Goal: Complete application form: Complete application form

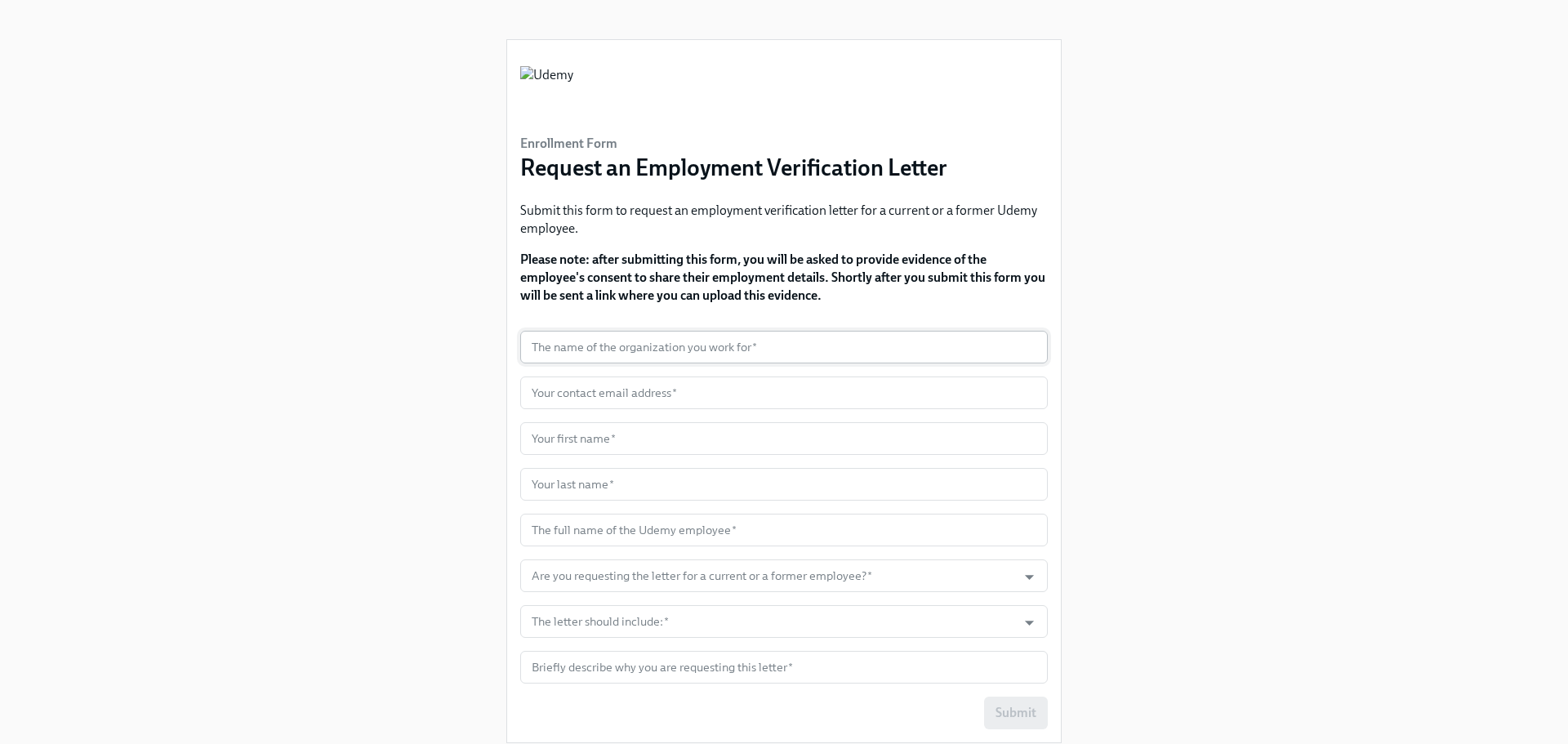
click at [640, 340] on input "text" at bounding box center [784, 347] width 528 height 33
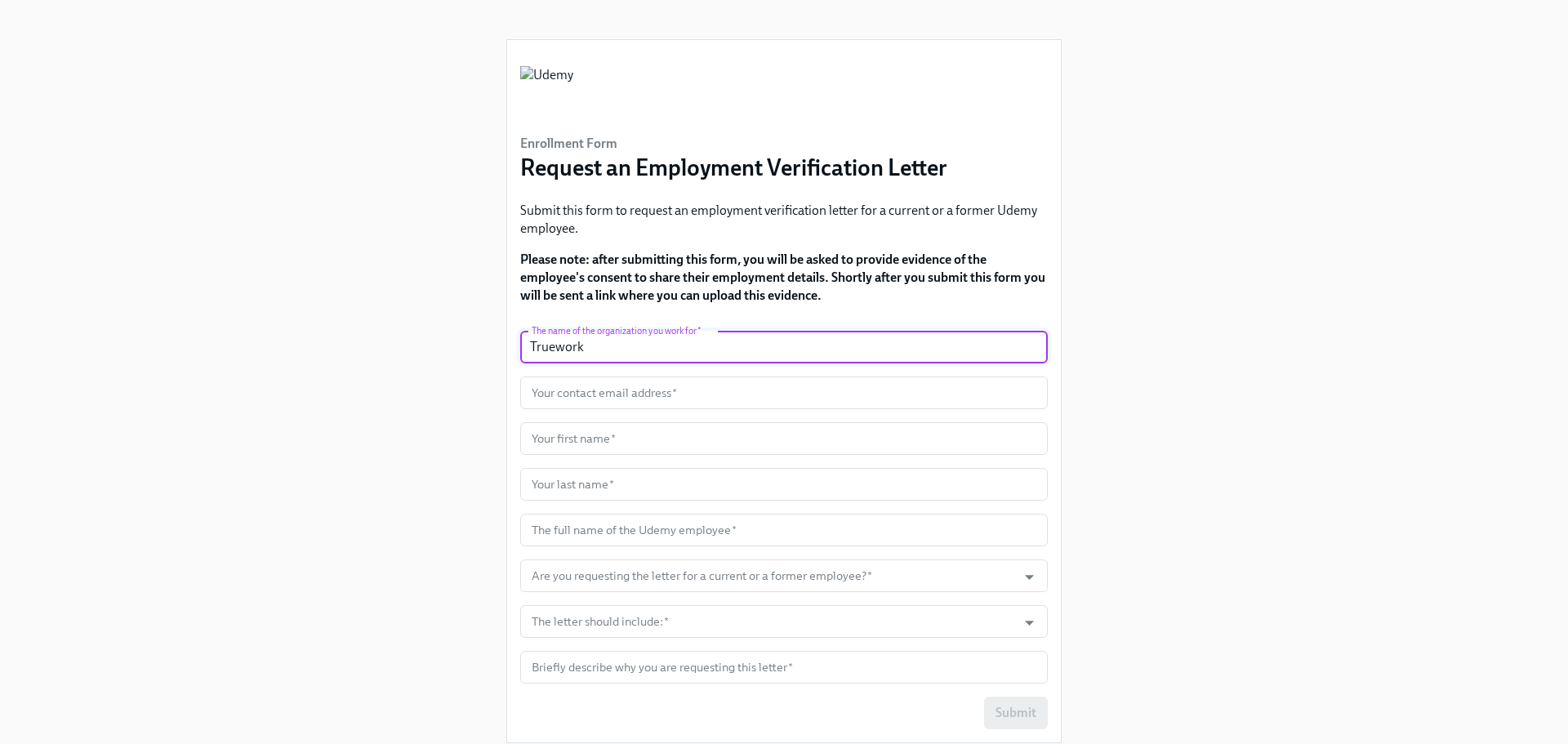
type input "Truework"
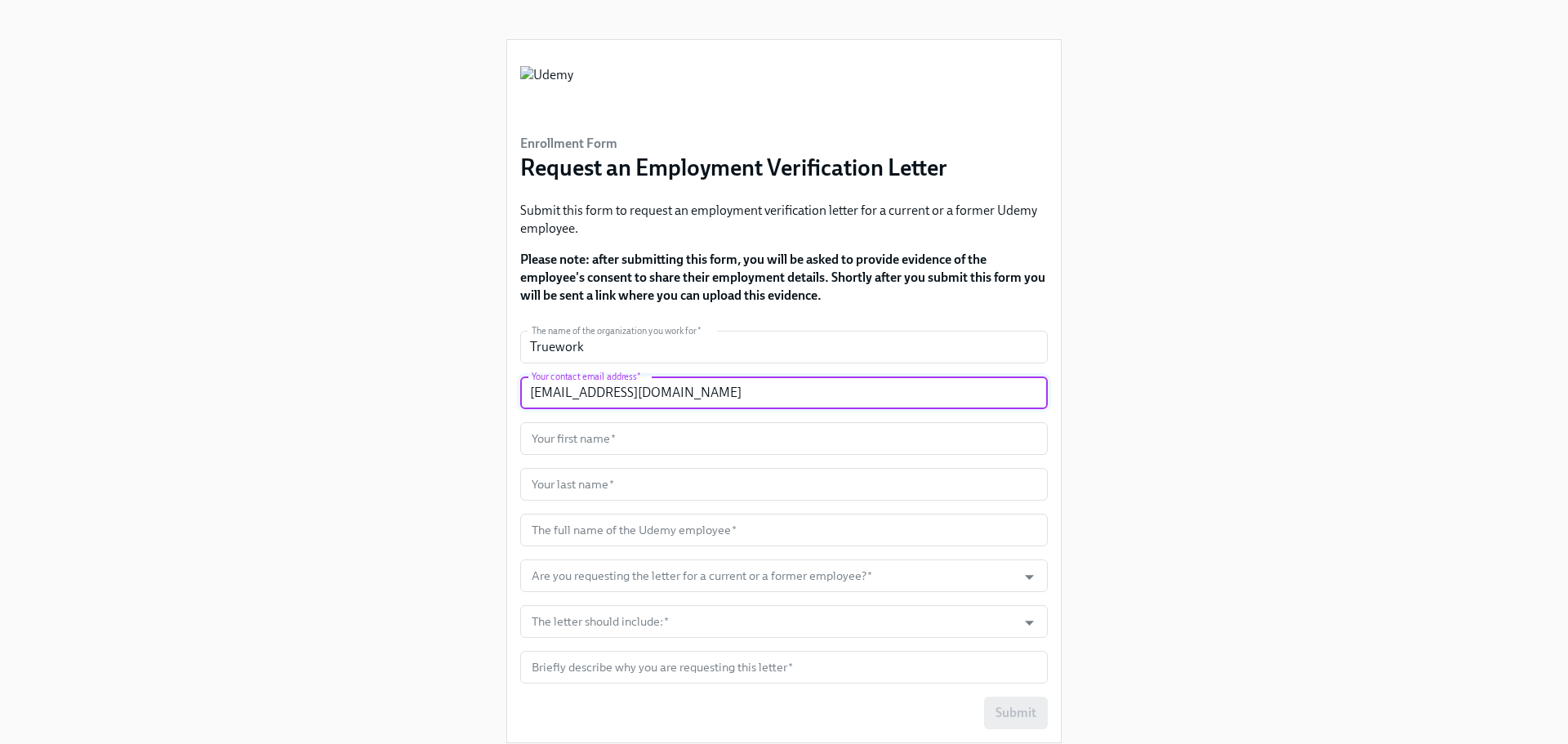
type input "[EMAIL_ADDRESS][DOMAIN_NAME]"
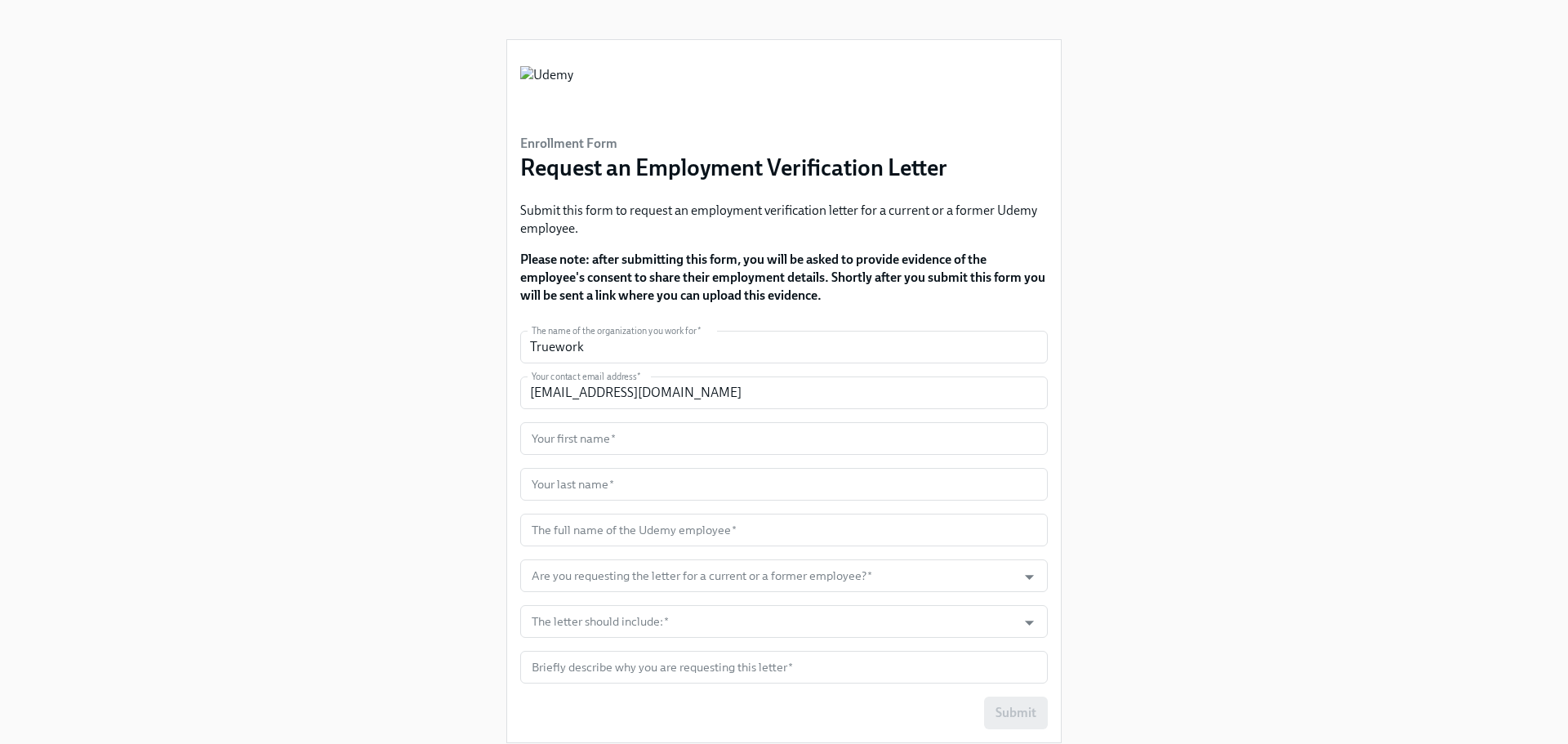
click at [270, 372] on div "Enrollment Form Request an Employment Verification Letter Submit this form to r…" at bounding box center [784, 378] width 1490 height 756
click at [607, 437] on input "text" at bounding box center [784, 439] width 528 height 33
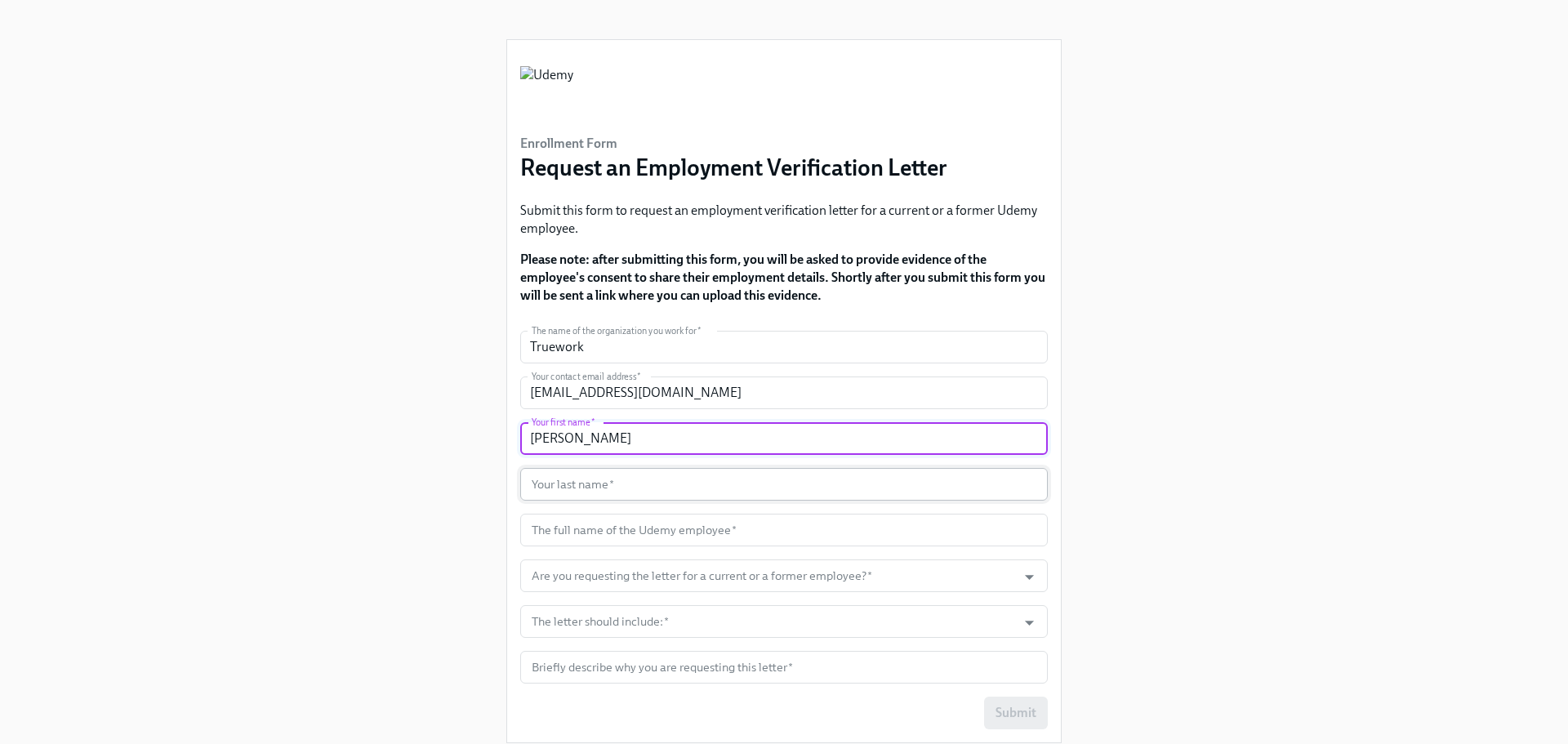
type input "[PERSON_NAME]"
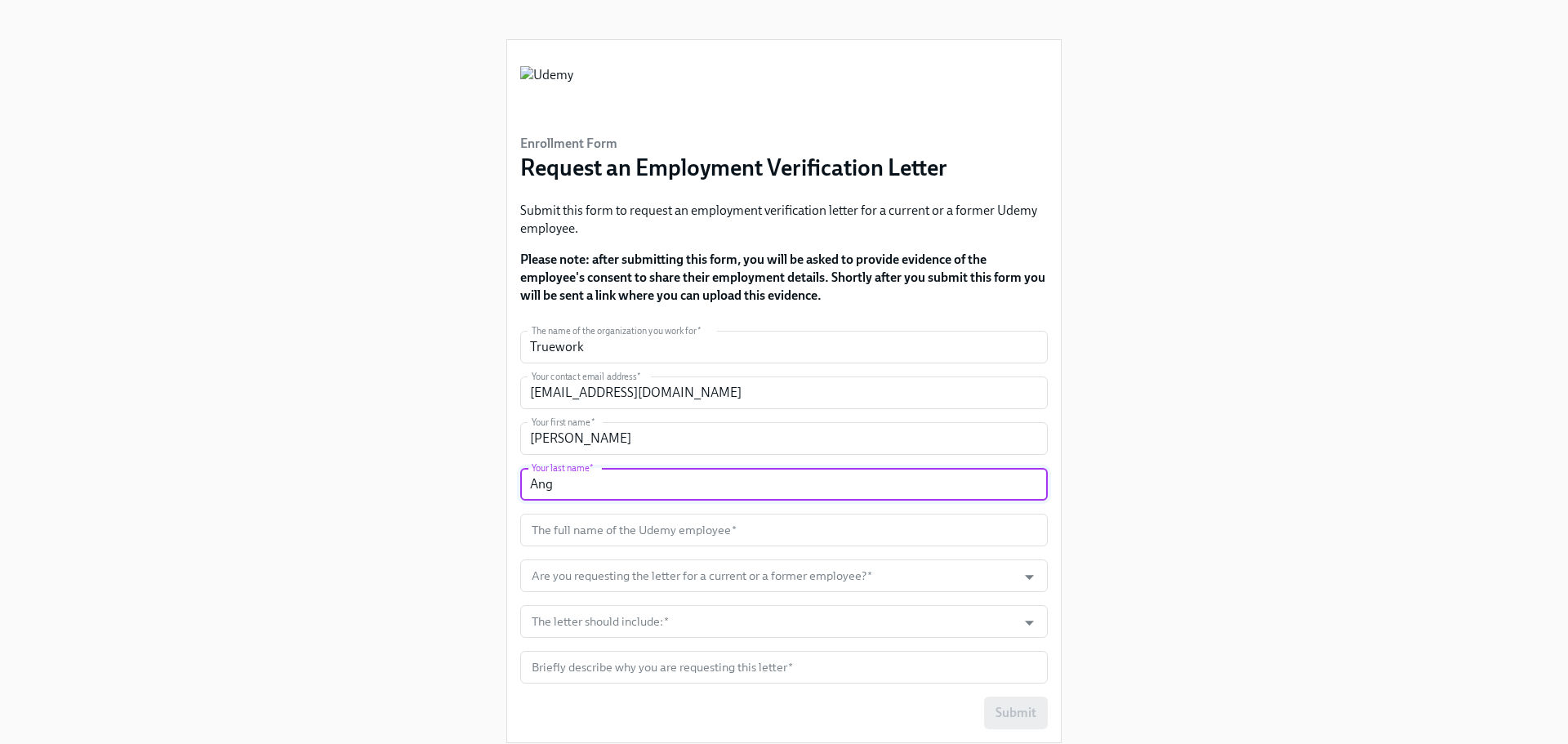
type input "Ang"
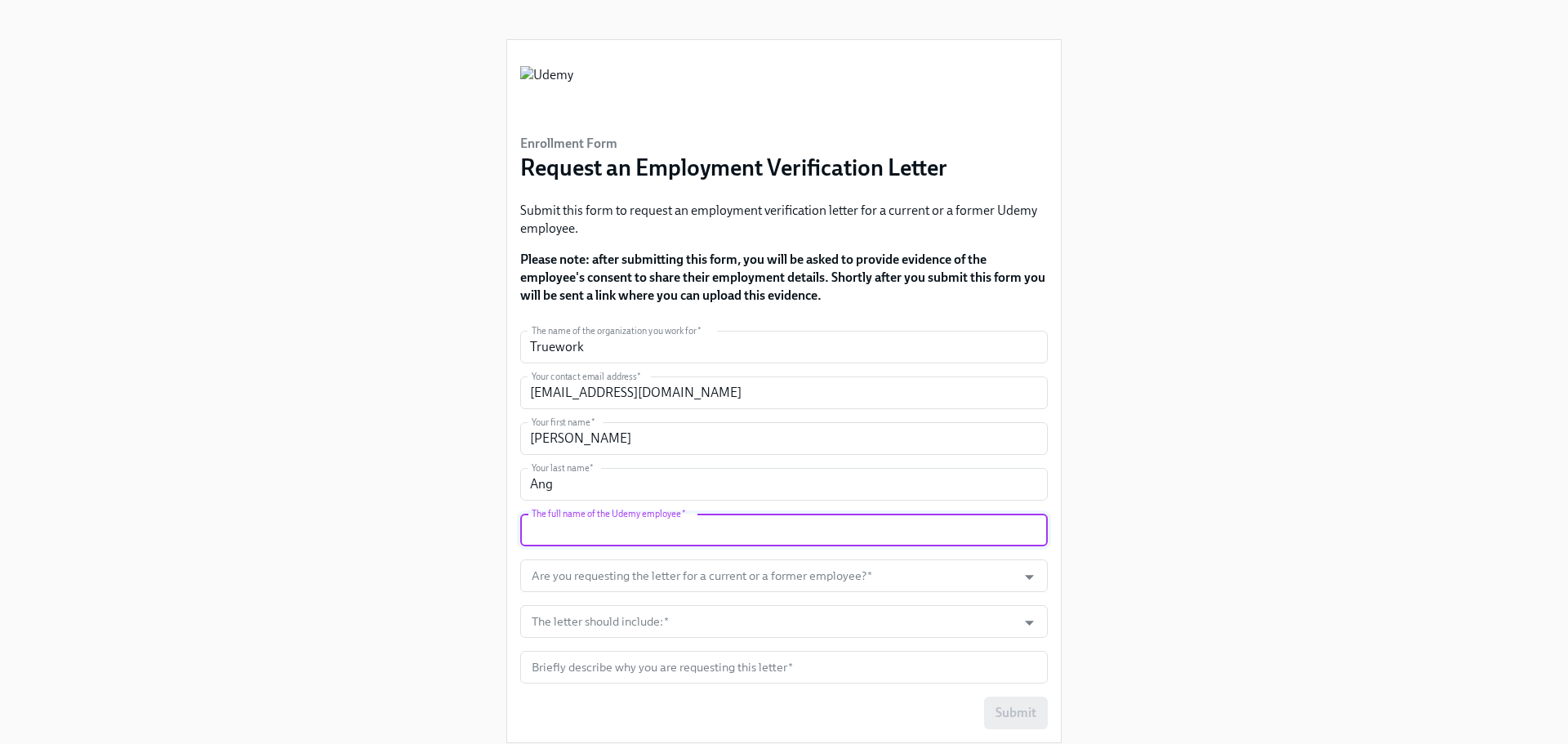
paste input "[PERSON_NAME]"
type input "[PERSON_NAME]"
click at [392, 516] on div "Enrollment Form Request an Employment Verification Letter Submit this form to r…" at bounding box center [784, 378] width 1490 height 756
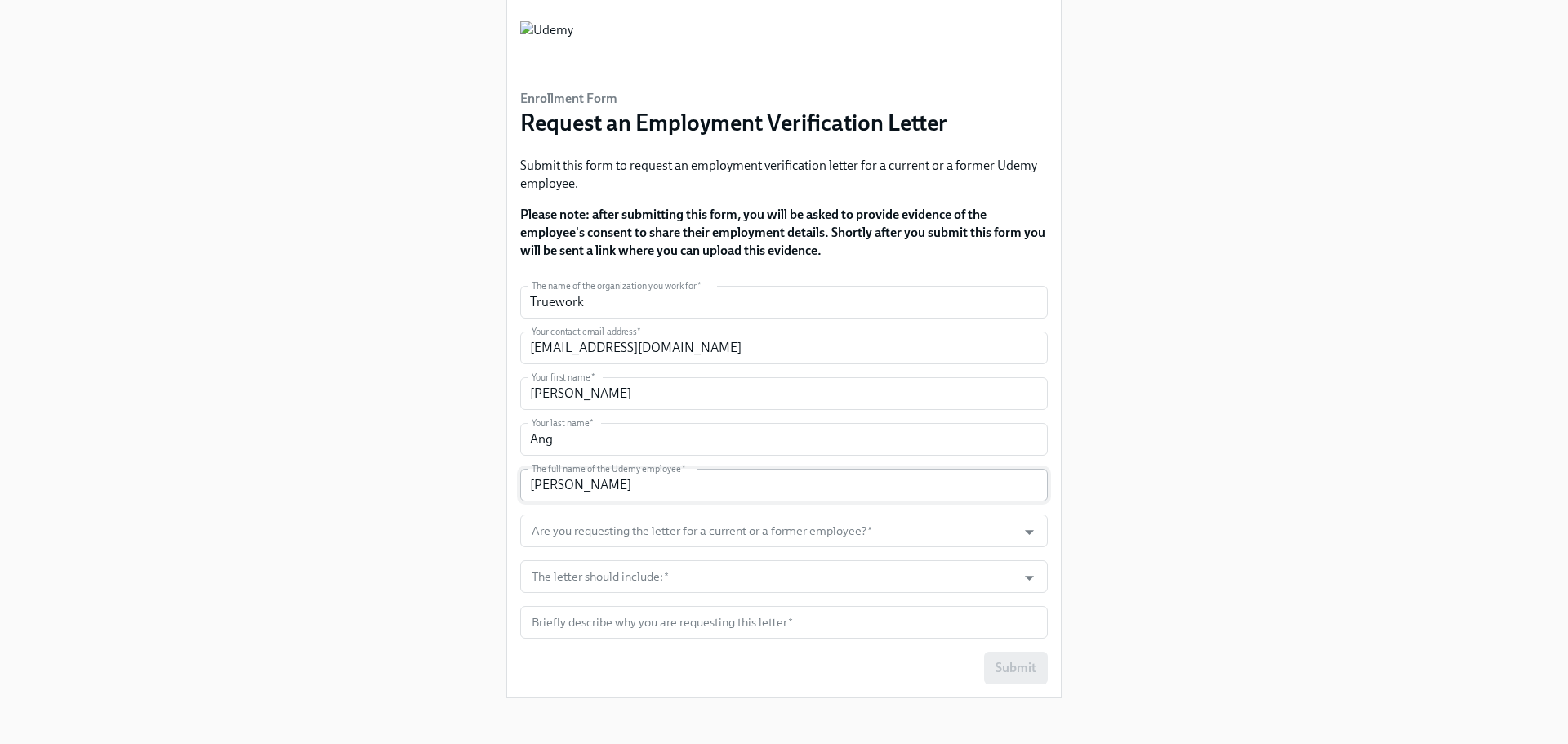
scroll to position [52, 0]
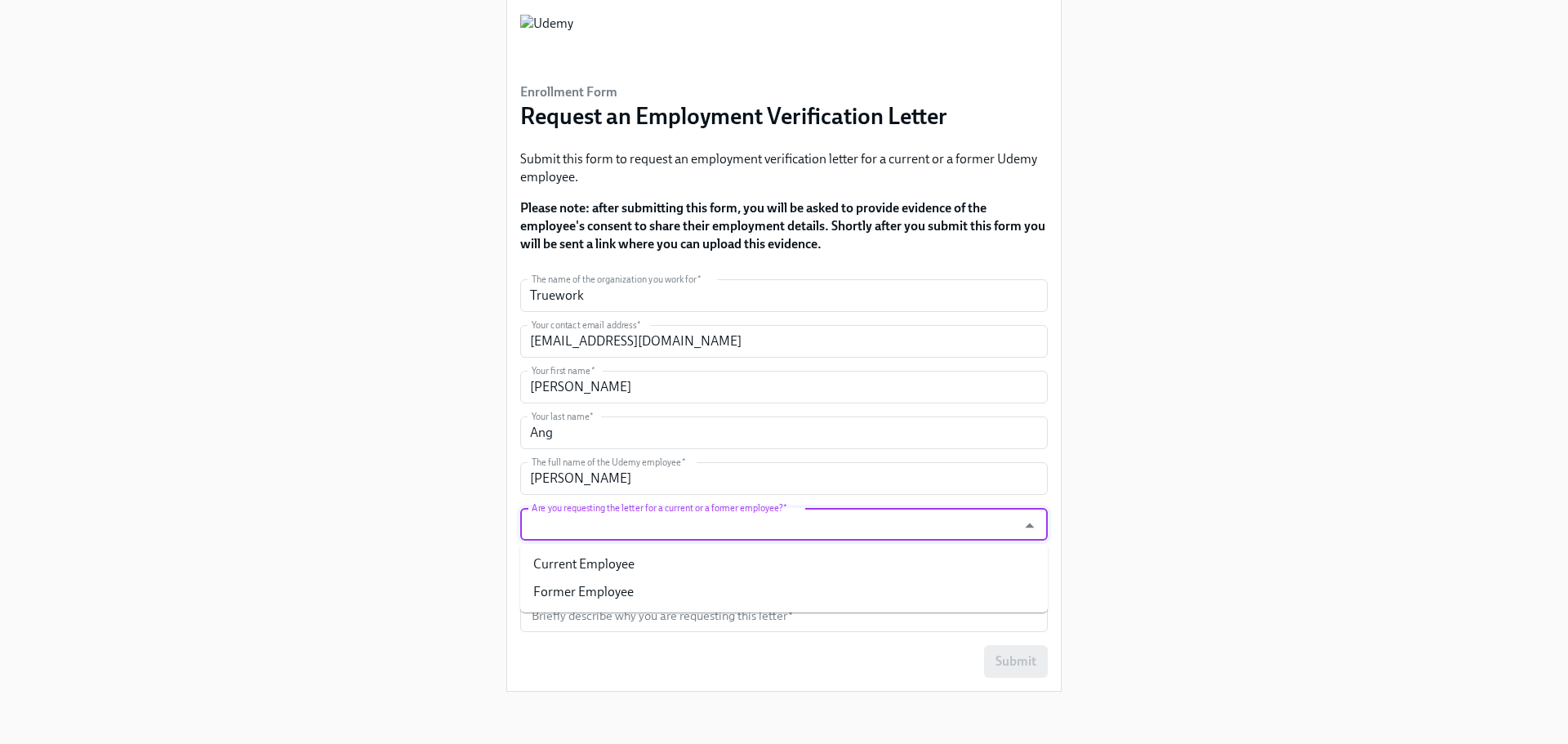
click at [594, 528] on input "Are you requesting the letter for a current or a former employee?   *" at bounding box center [769, 524] width 480 height 33
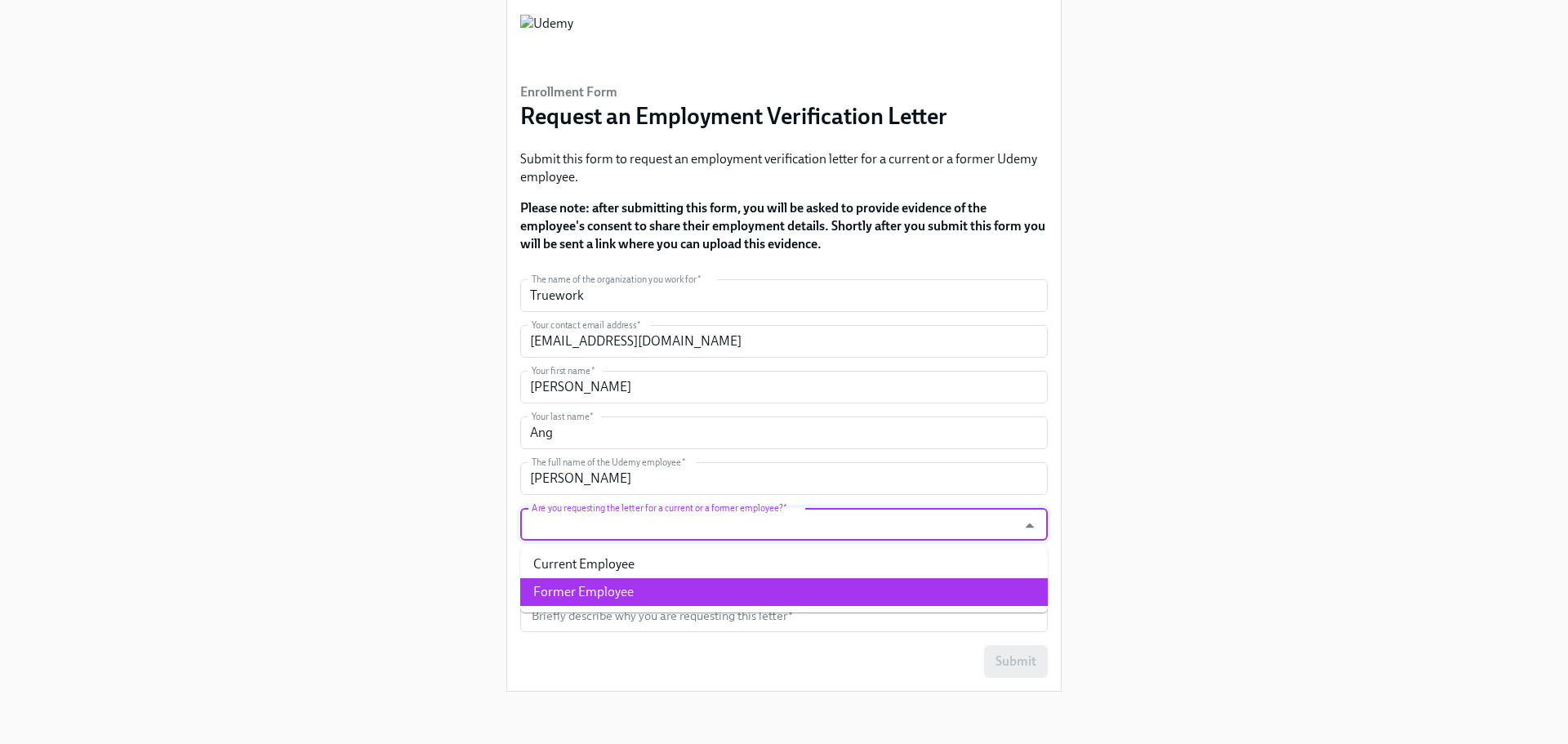
click at [602, 588] on li "Former Employee" at bounding box center [784, 592] width 528 height 28
type input "Former Employee"
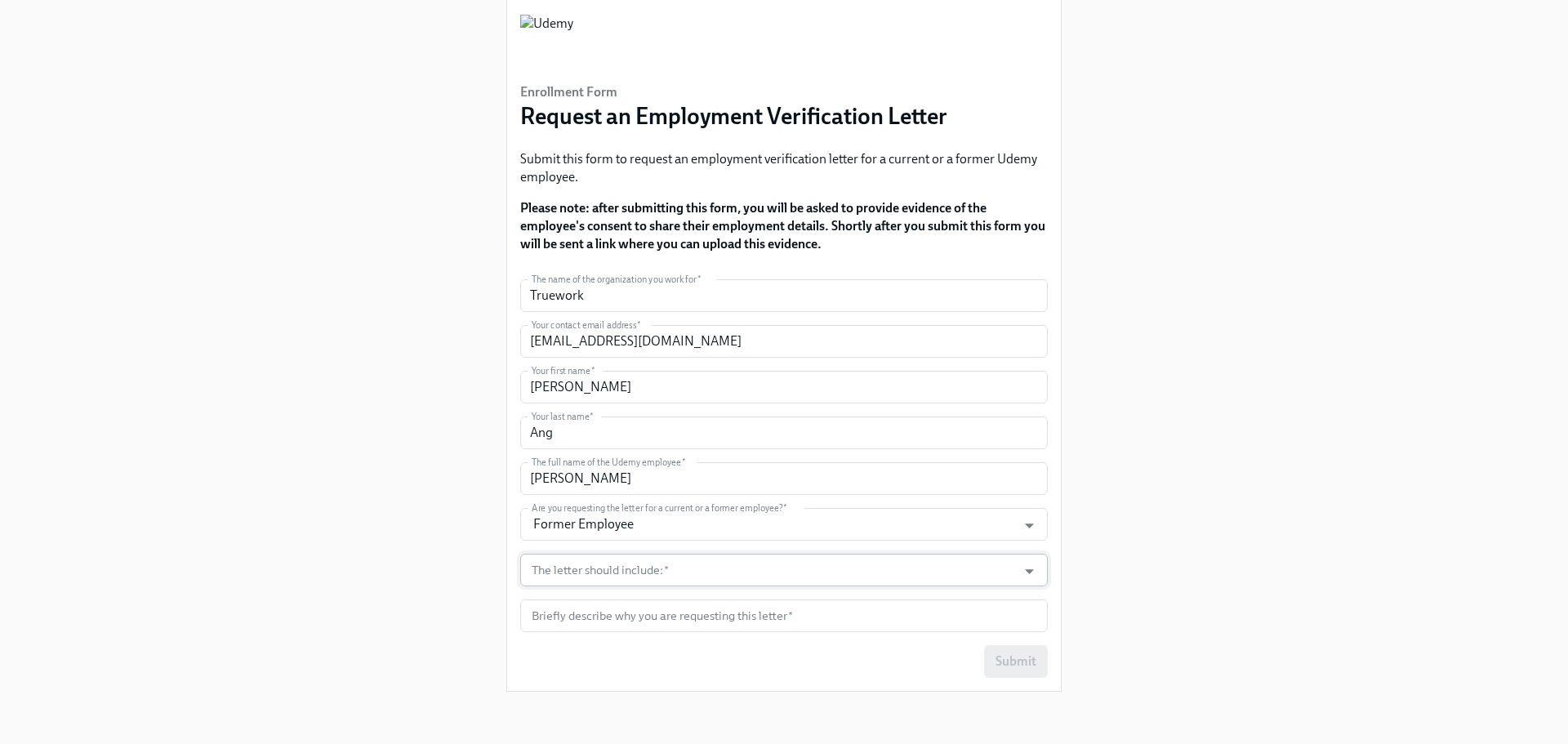
click at [621, 569] on input "The letter should include:   *" at bounding box center [769, 569] width 480 height 33
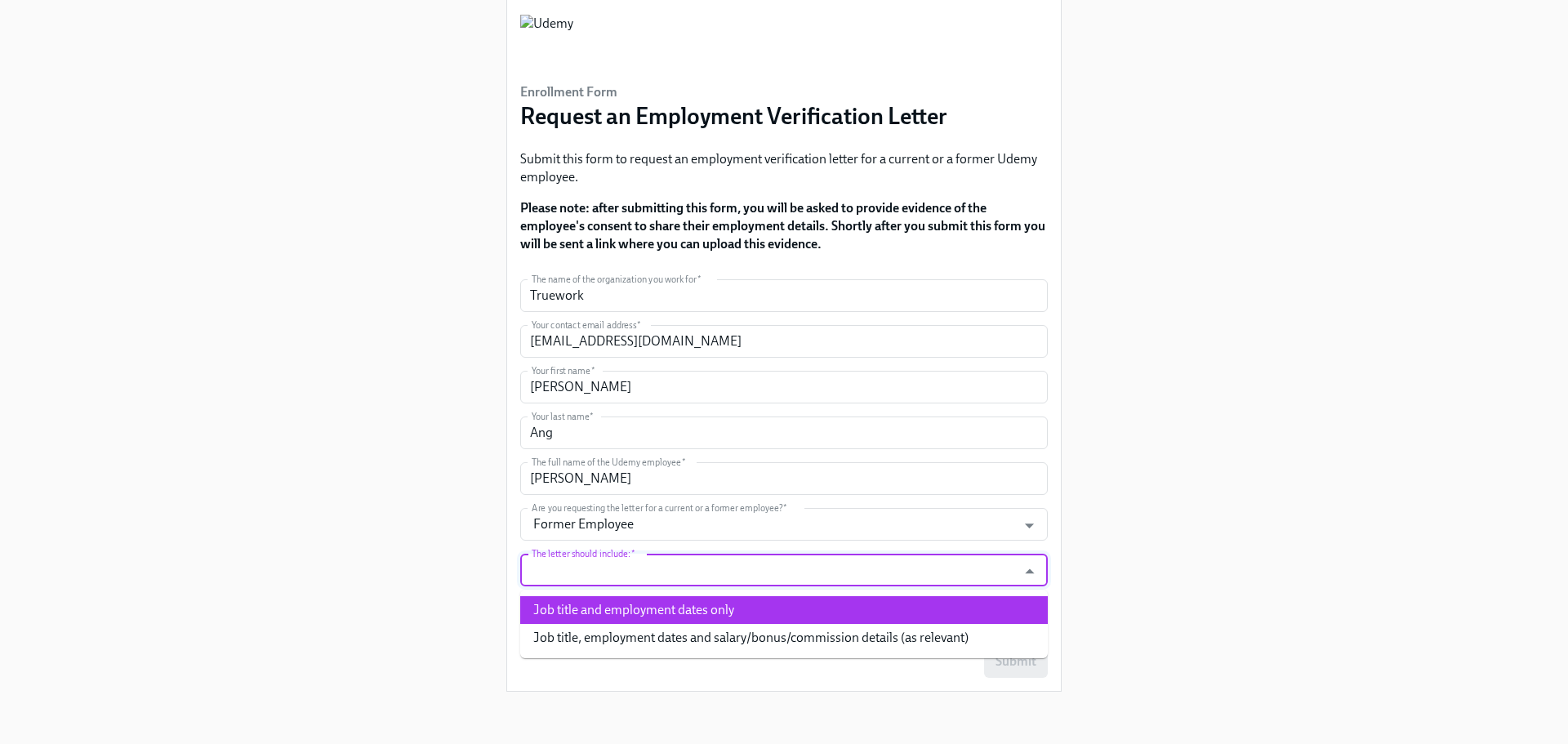
click at [677, 616] on li "Job title and employment dates only" at bounding box center [784, 610] width 528 height 28
type input "Job title and employment dates only"
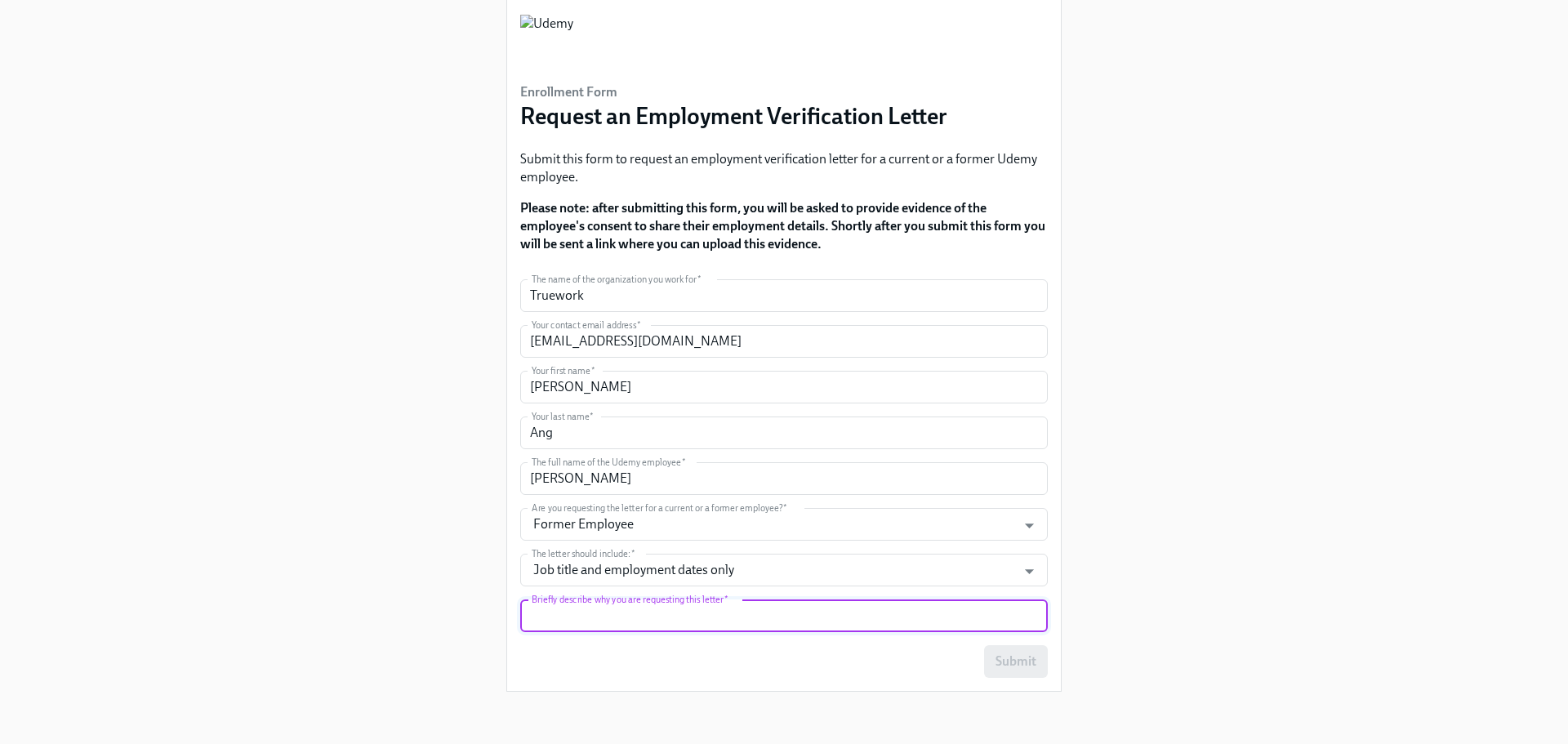
click at [672, 618] on input "text" at bounding box center [784, 616] width 528 height 33
paste input "Background Check / Employment Screen"
click at [678, 618] on input "Background Check / Employment Screen" at bounding box center [784, 616] width 528 height 33
type input "Background Check / Employment Screen"
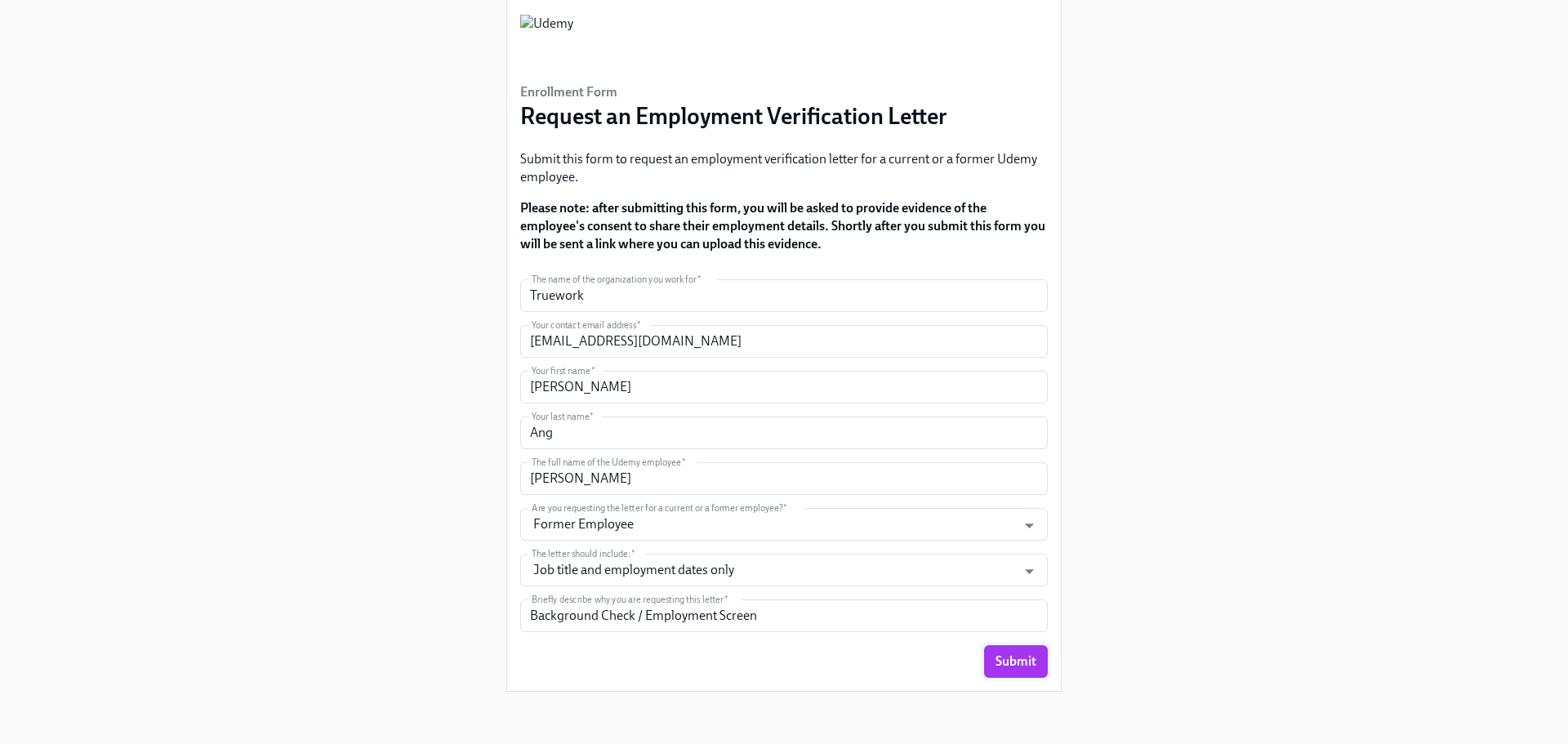
click at [1019, 661] on span "Submit" at bounding box center [1015, 661] width 40 height 16
